Goal: Task Accomplishment & Management: Complete application form

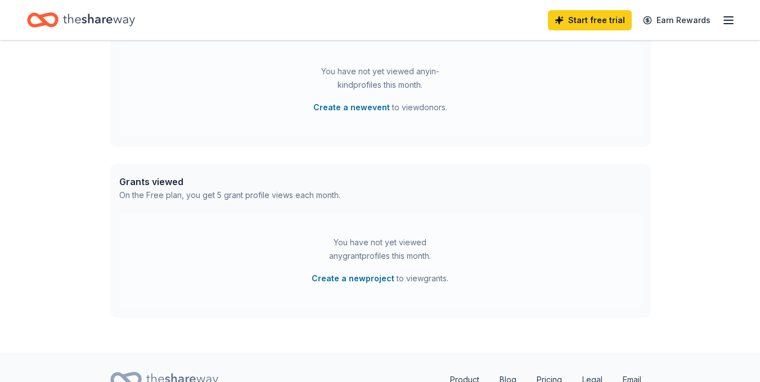
scroll to position [397, 0]
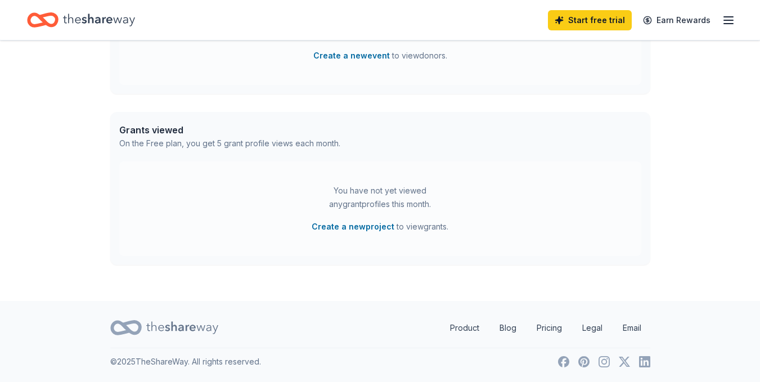
click at [729, 24] on line "button" at bounding box center [728, 24] width 9 height 0
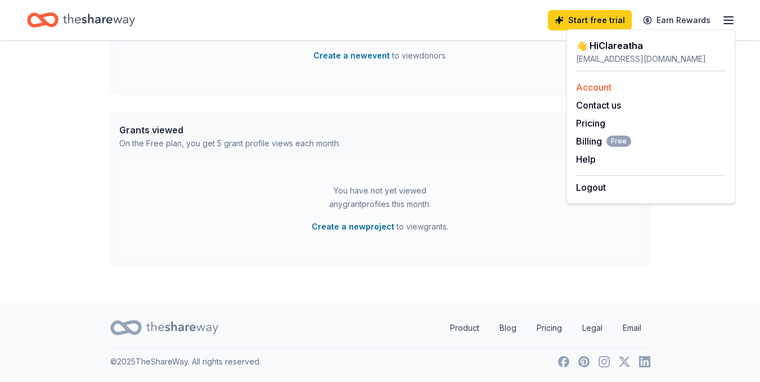
click at [600, 84] on link "Account" at bounding box center [593, 87] width 35 height 11
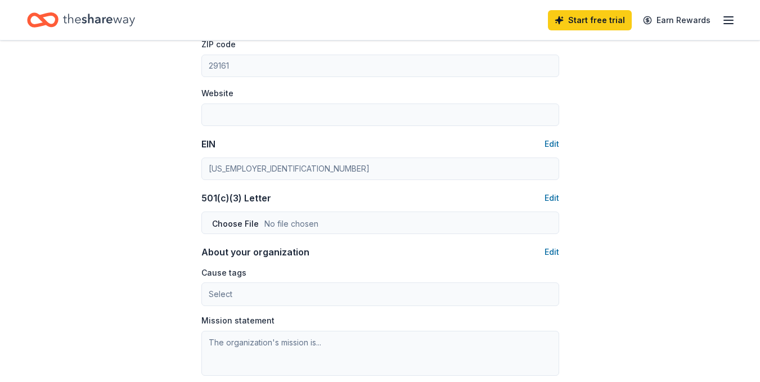
scroll to position [473, 0]
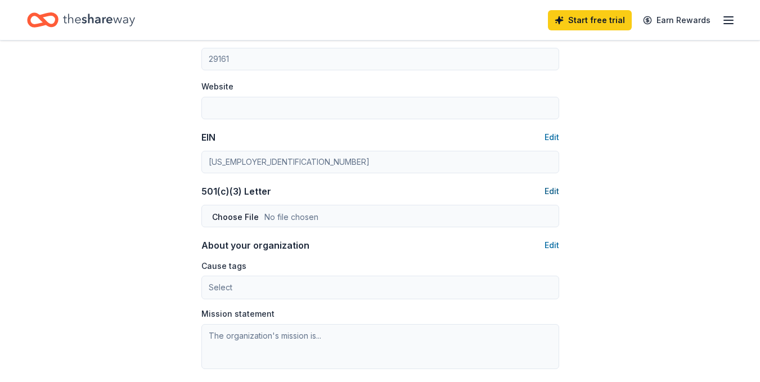
click at [556, 190] on button "Edit" at bounding box center [552, 192] width 15 height 14
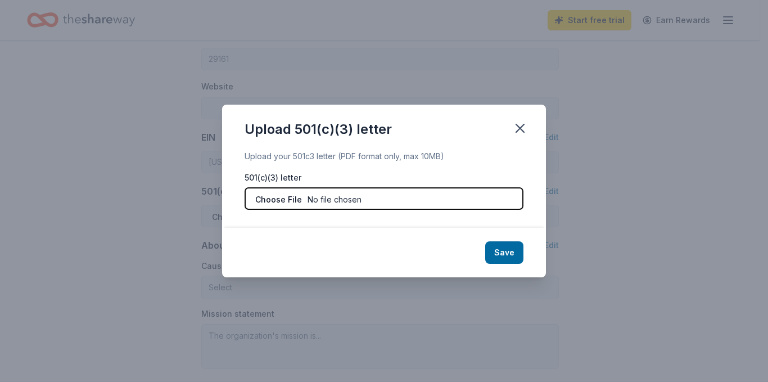
click at [335, 199] on input "file" at bounding box center [384, 198] width 279 height 23
click at [296, 200] on input "file" at bounding box center [384, 198] width 279 height 23
click at [280, 198] on input "file" at bounding box center [384, 198] width 279 height 23
click at [295, 197] on input "file" at bounding box center [384, 198] width 279 height 23
type input "C:\fakepath\501c3 letter.jpg"
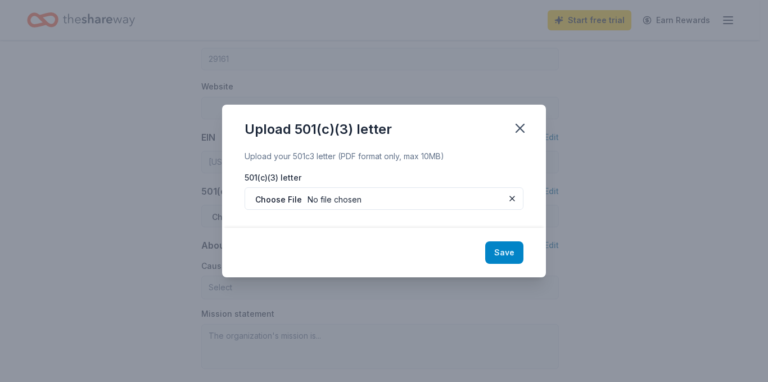
click at [503, 249] on button "Save" at bounding box center [504, 252] width 38 height 23
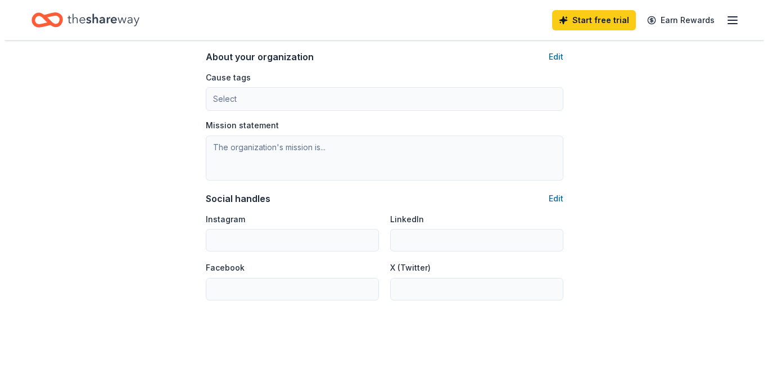
scroll to position [593, 0]
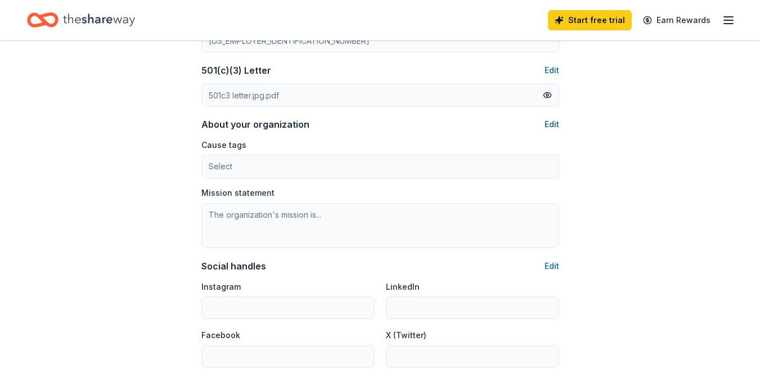
click at [555, 120] on button "Edit" at bounding box center [552, 125] width 15 height 14
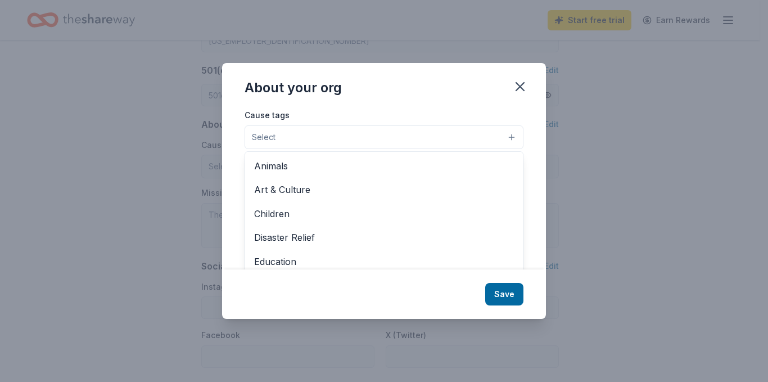
click at [512, 136] on button "Select" at bounding box center [384, 137] width 279 height 24
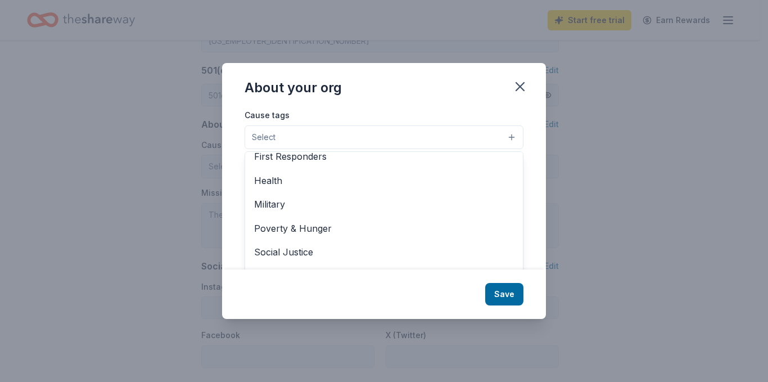
scroll to position [157, 0]
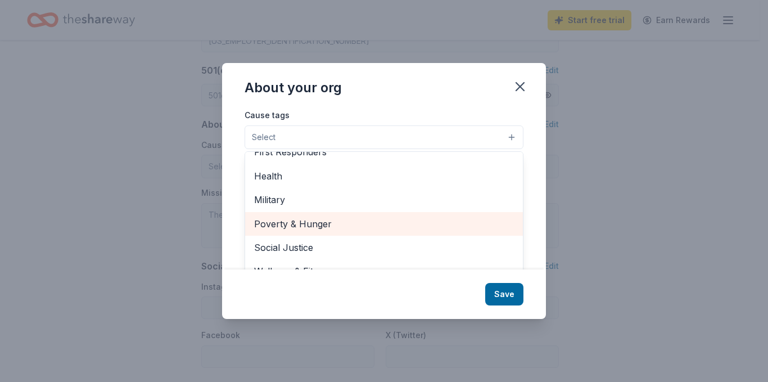
click at [326, 221] on span "Poverty & Hunger" at bounding box center [384, 224] width 260 height 15
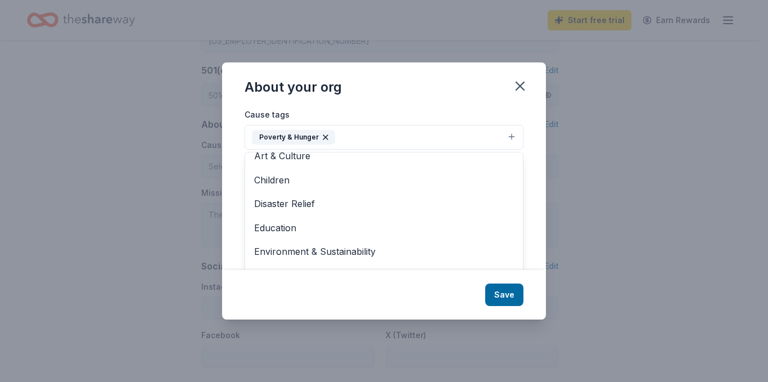
scroll to position [21, 0]
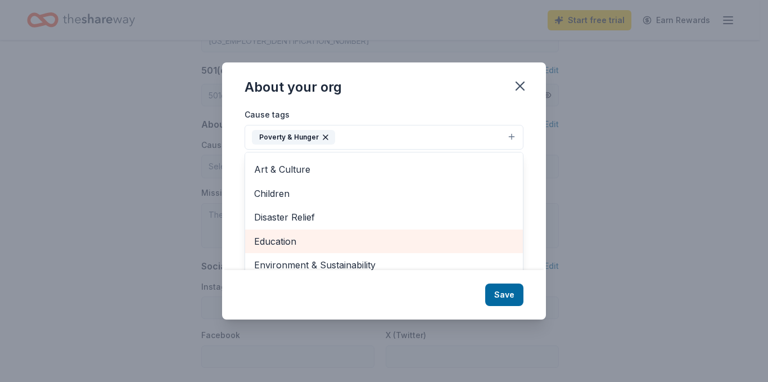
click at [301, 235] on span "Education" at bounding box center [384, 241] width 260 height 15
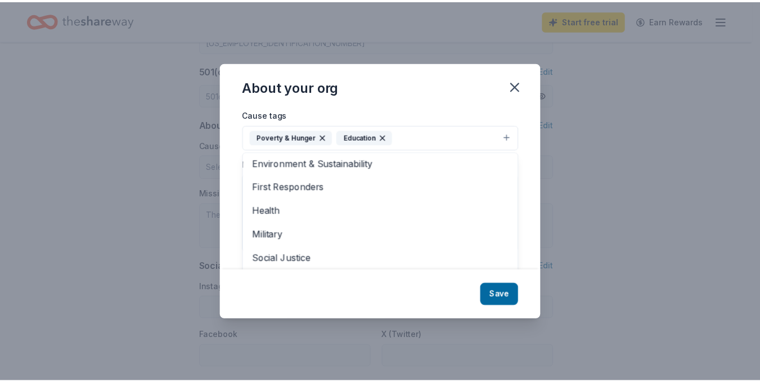
scroll to position [109, 0]
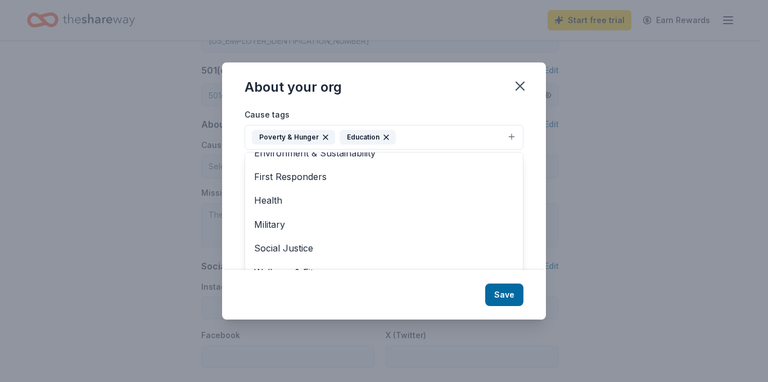
click at [506, 287] on div "About your org Cause tags Poverty & Hunger Education Animals Art & Culture Chil…" at bounding box center [384, 190] width 324 height 257
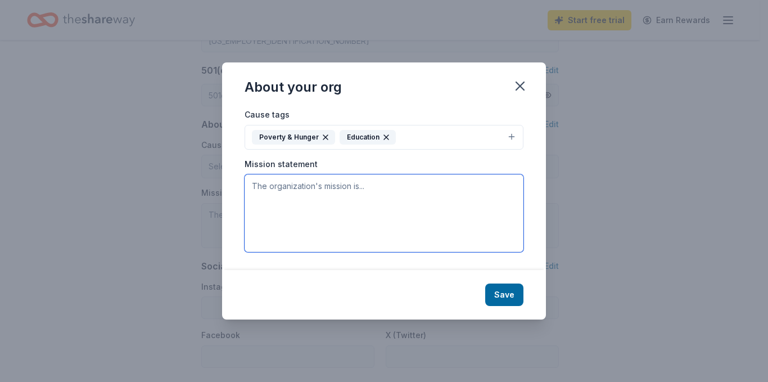
click at [266, 187] on textarea at bounding box center [384, 213] width 279 height 78
type textarea "T"
type textarea "s"
type textarea "Strengthening communities through food, education and support"
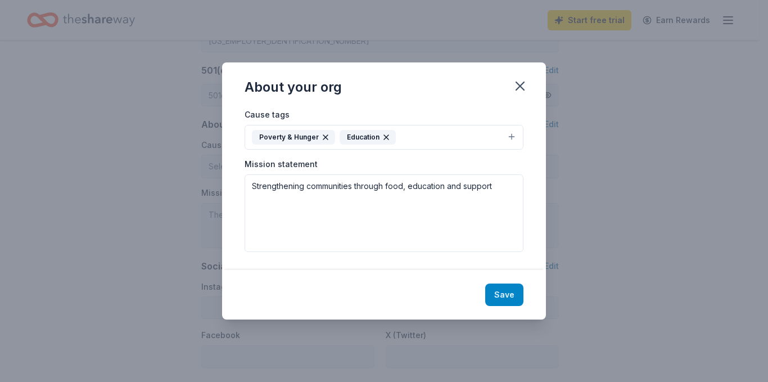
click at [507, 295] on button "Save" at bounding box center [504, 295] width 38 height 23
type textarea "Strengthening communities through food, education and support"
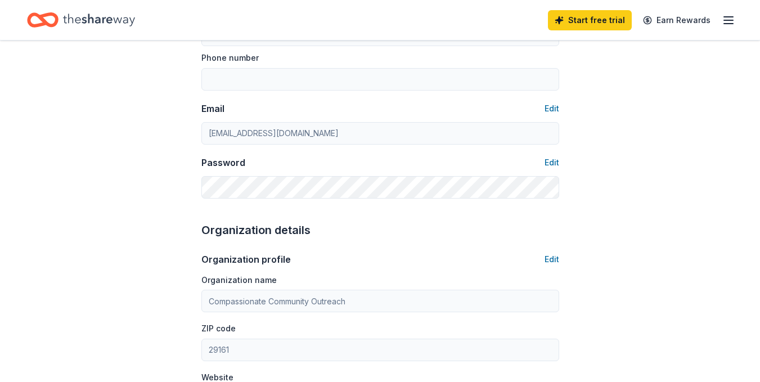
scroll to position [0, 0]
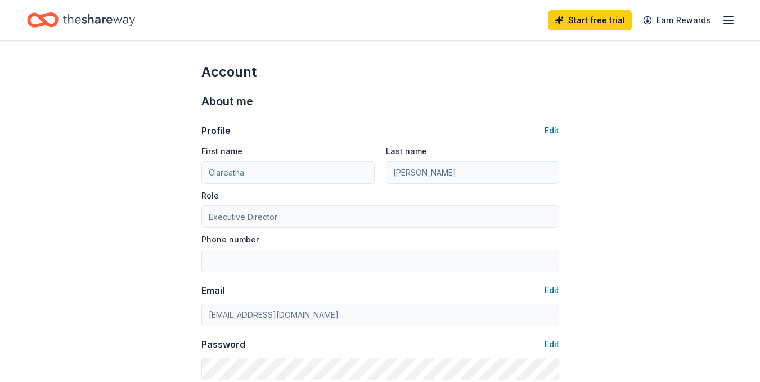
click at [730, 19] on icon "button" at bounding box center [729, 21] width 14 height 14
click at [517, 75] on div "Account" at bounding box center [380, 72] width 358 height 18
click at [73, 19] on icon "Home" at bounding box center [99, 20] width 72 height 12
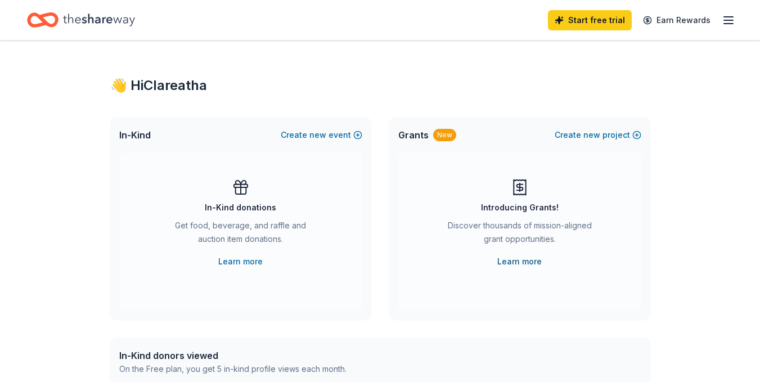
click at [527, 262] on link "Learn more" at bounding box center [519, 262] width 44 height 14
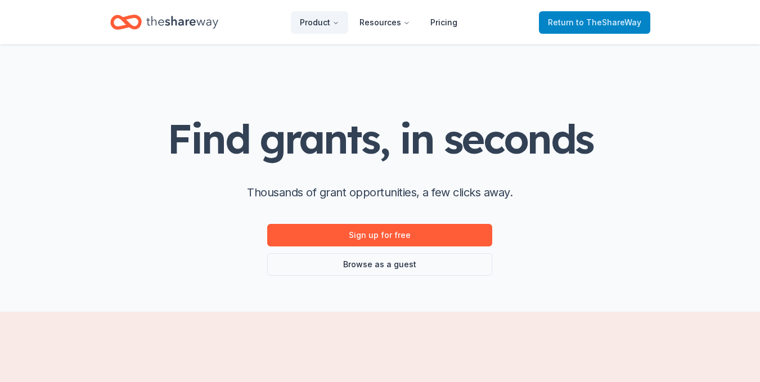
click at [606, 18] on span "to TheShareWay" at bounding box center [608, 22] width 65 height 10
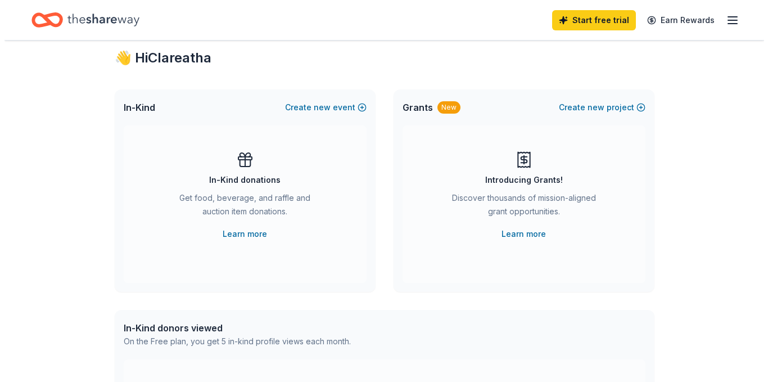
scroll to position [3, 0]
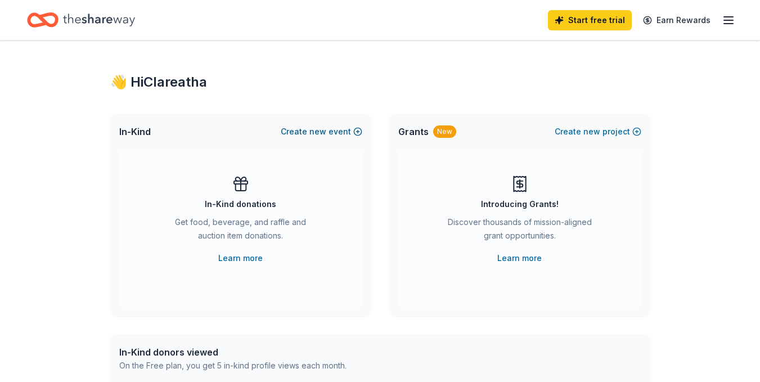
click at [320, 131] on span "new" at bounding box center [317, 132] width 17 height 14
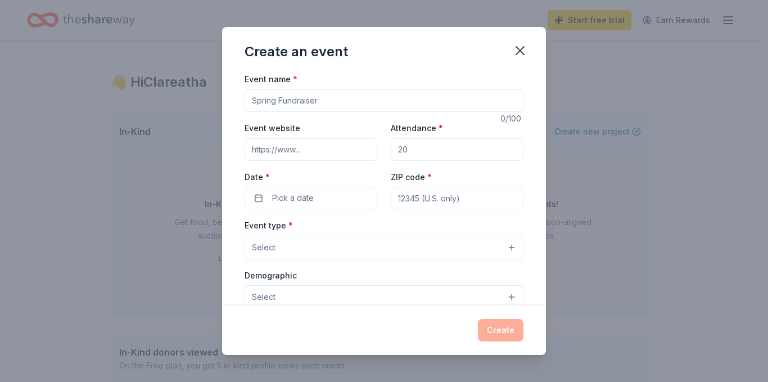
click at [322, 102] on input "Event name *" at bounding box center [384, 100] width 279 height 23
type input "Pink Out [DATE]"
click at [422, 150] on input "Attendance *" at bounding box center [457, 149] width 133 height 23
type input "100"
click at [311, 200] on span "Pick a date" at bounding box center [293, 198] width 42 height 14
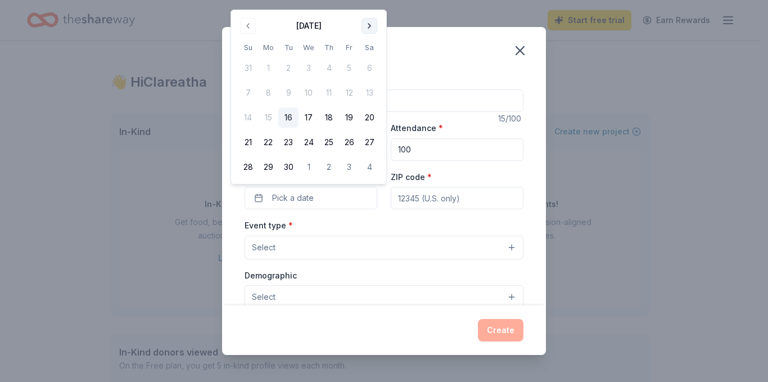
click at [370, 25] on button "Go to next month" at bounding box center [370, 26] width 16 height 16
click at [249, 167] on button "26" at bounding box center [248, 167] width 20 height 20
click at [451, 201] on input "ZIP code *" at bounding box center [457, 198] width 133 height 23
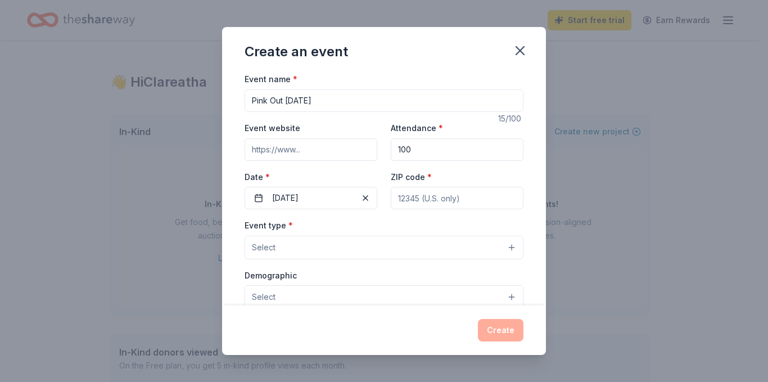
type input "29161"
type input "[STREET_ADDRESS][PERSON_NAME]"
click at [505, 245] on button "Select" at bounding box center [384, 248] width 279 height 24
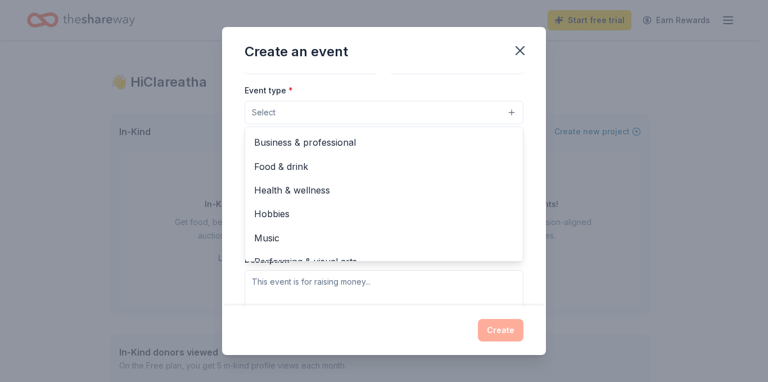
scroll to position [38, 0]
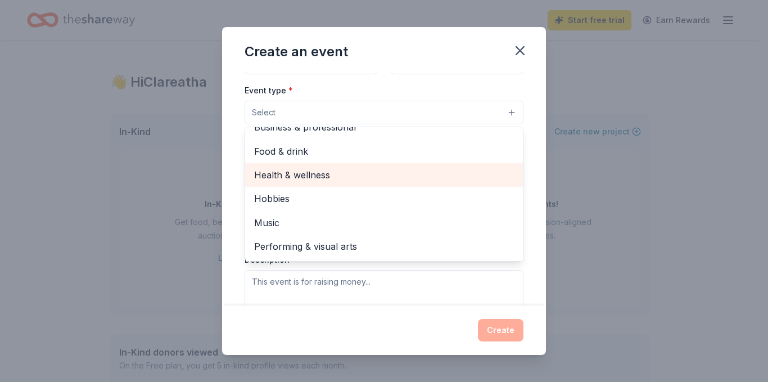
click at [317, 176] on span "Health & wellness" at bounding box center [384, 175] width 260 height 15
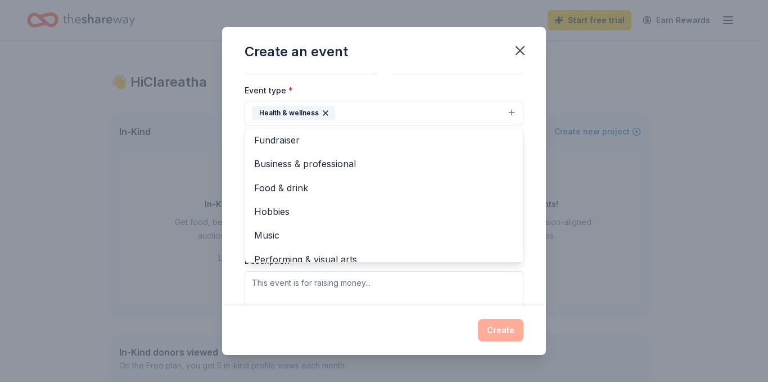
scroll to position [0, 0]
click at [533, 154] on div "Event name * Pink Out [DATE] 15 /100 Event website Attendance * 100 Date * [DAT…" at bounding box center [384, 188] width 324 height 233
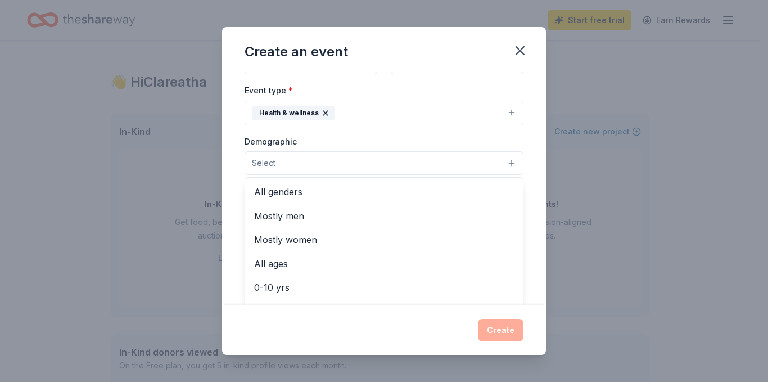
click at [505, 160] on button "Select" at bounding box center [384, 163] width 279 height 24
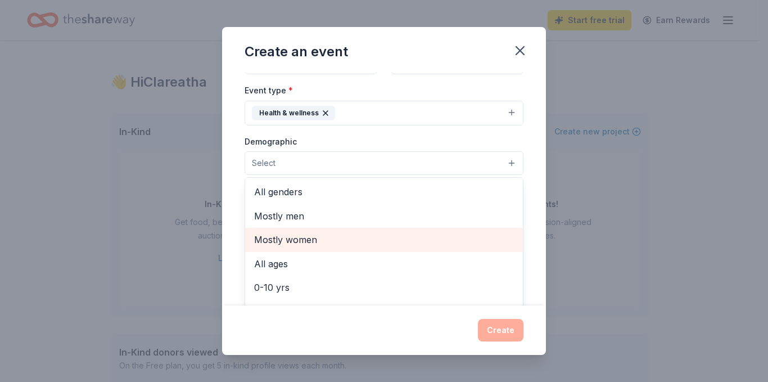
click at [311, 235] on span "Mostly women" at bounding box center [384, 239] width 260 height 15
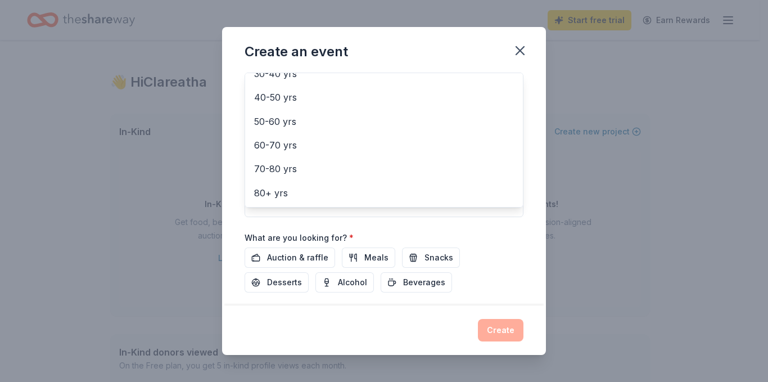
scroll to position [239, 0]
click at [535, 76] on div "Event name * Pink Out [DATE] 15 /100 Event website Attendance * 100 Date * [DAT…" at bounding box center [384, 188] width 324 height 233
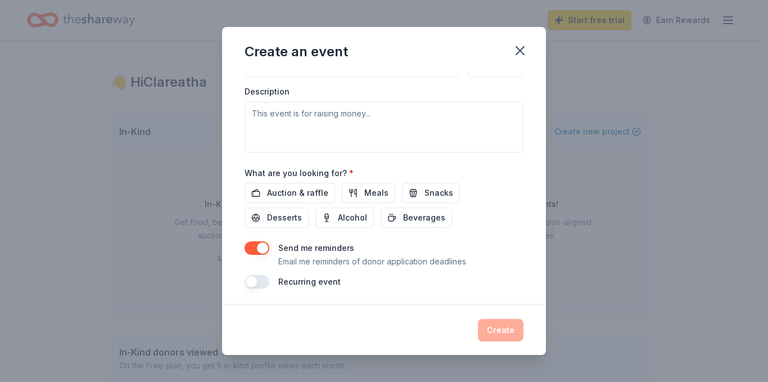
scroll to position [307, 0]
click at [365, 194] on span "Meals" at bounding box center [377, 192] width 24 height 14
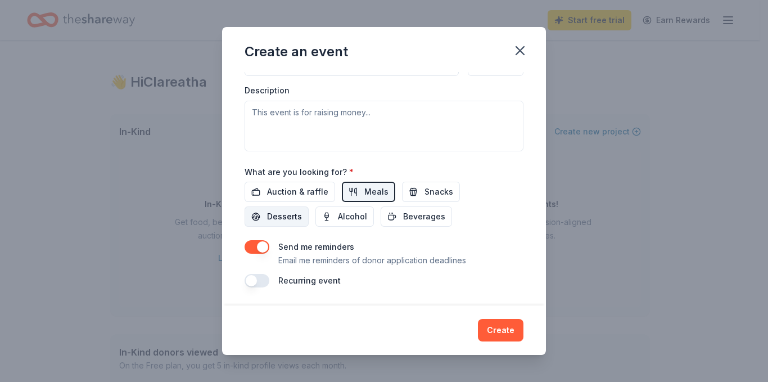
click at [278, 217] on span "Desserts" at bounding box center [284, 217] width 35 height 14
click at [426, 188] on span "Snacks" at bounding box center [439, 192] width 29 height 14
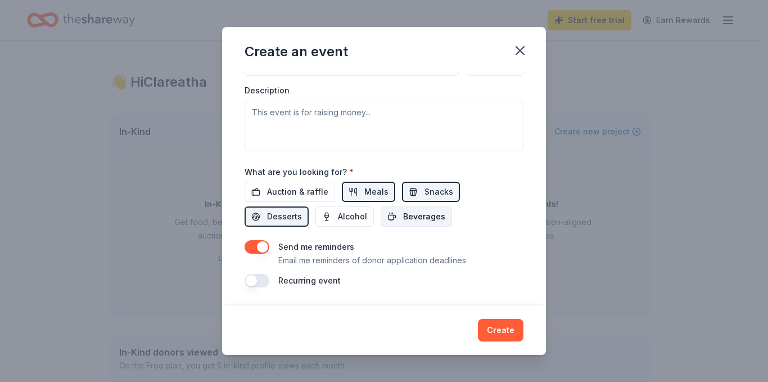
click at [417, 212] on span "Beverages" at bounding box center [424, 217] width 42 height 14
click at [504, 328] on button "Create" at bounding box center [501, 330] width 46 height 23
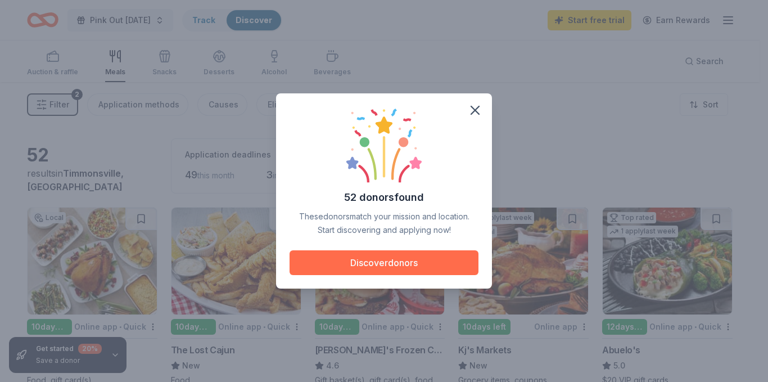
click at [374, 264] on button "Discover donors" at bounding box center [384, 262] width 189 height 25
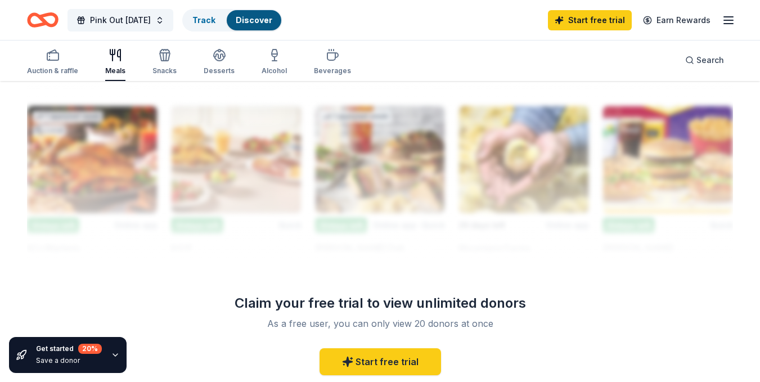
scroll to position [983, 0]
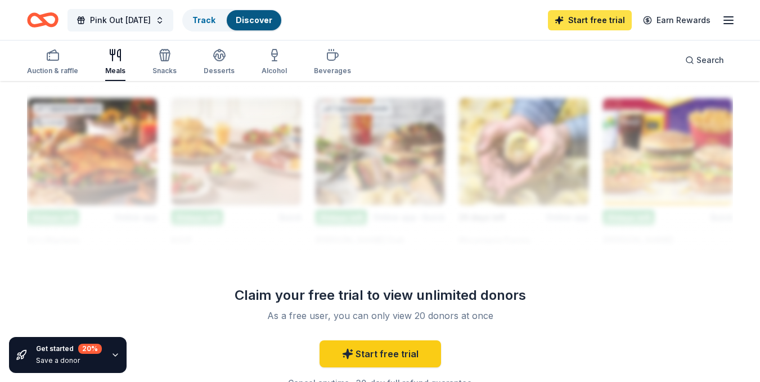
click at [609, 16] on link "Start free trial" at bounding box center [590, 20] width 84 height 20
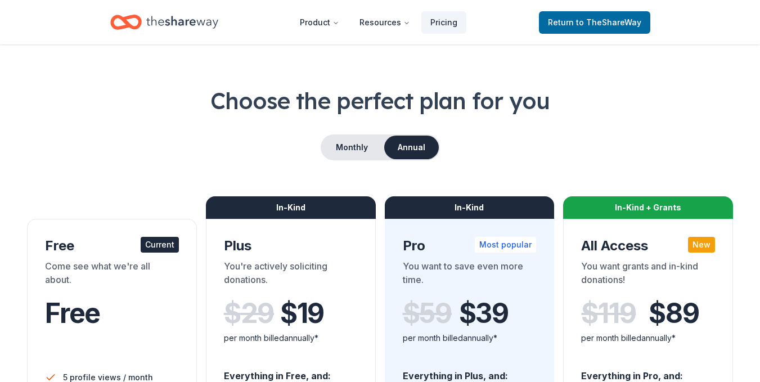
scroll to position [83, 0]
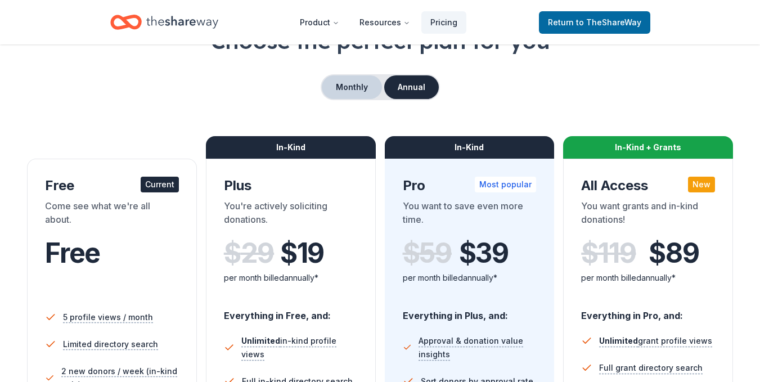
click at [358, 85] on button "Monthly" at bounding box center [352, 87] width 60 height 24
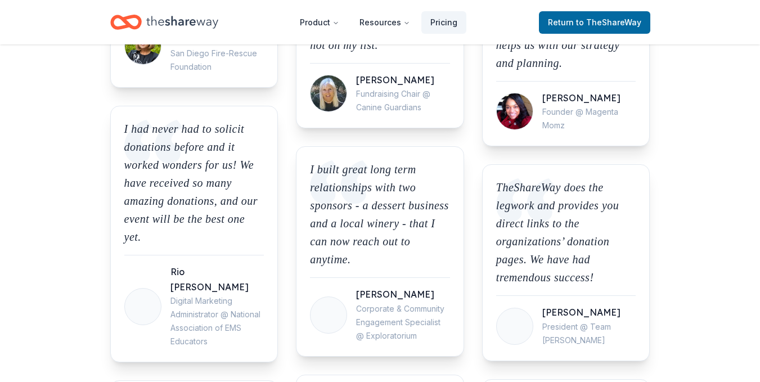
scroll to position [1133, 0]
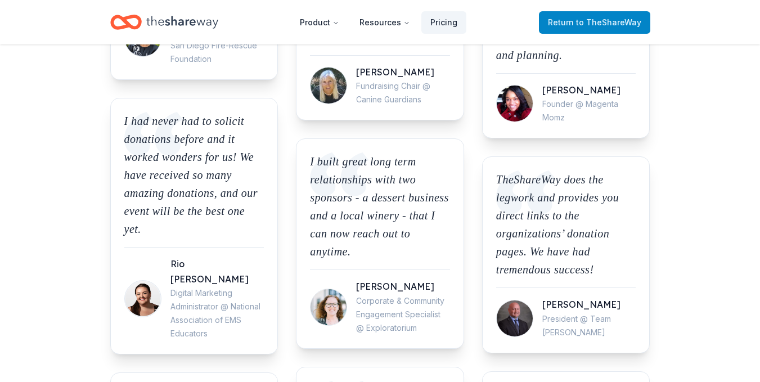
click at [613, 16] on span "Return to TheShareWay" at bounding box center [594, 23] width 93 height 14
